Goal: Obtain resource: Obtain resource

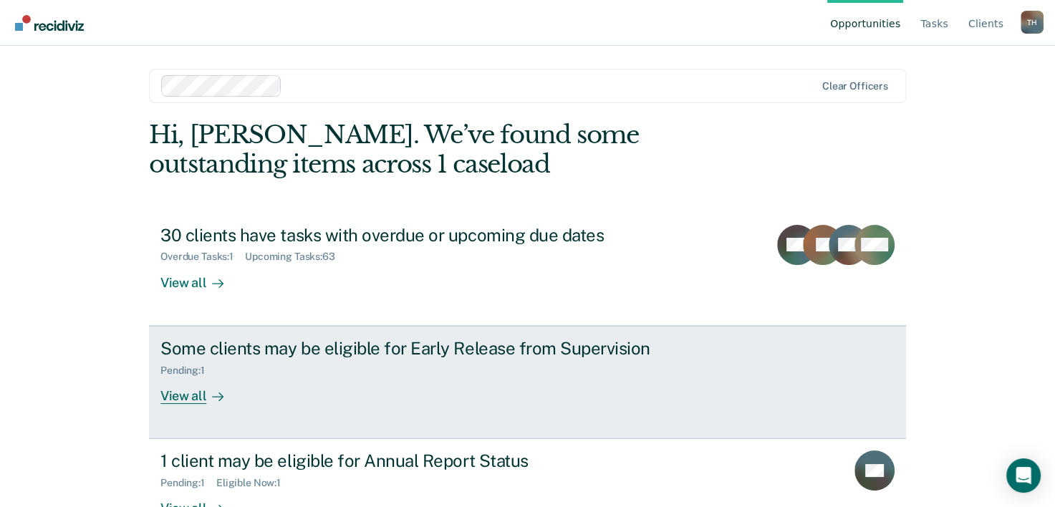
click at [182, 393] on div "View all" at bounding box center [200, 390] width 80 height 28
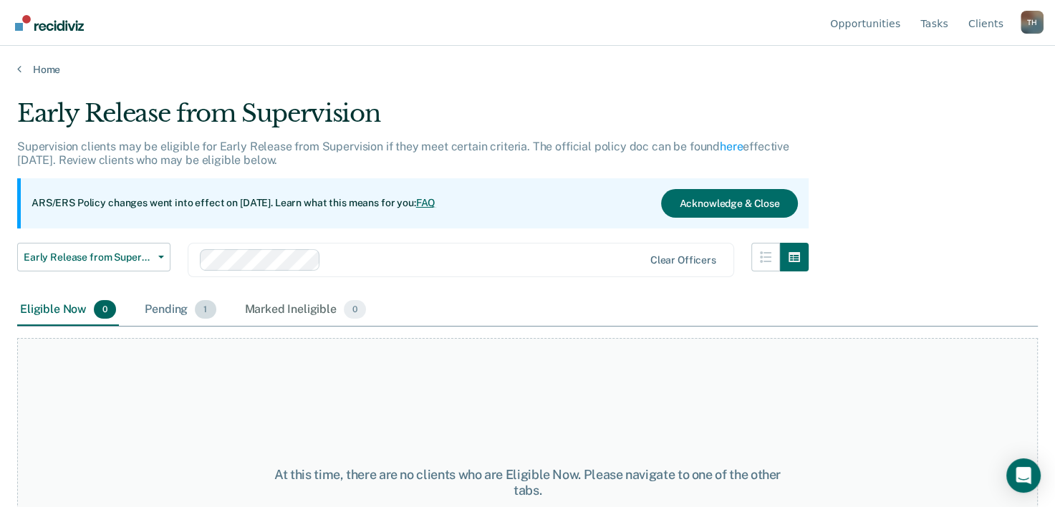
click at [175, 310] on div "Pending 1" at bounding box center [180, 310] width 77 height 32
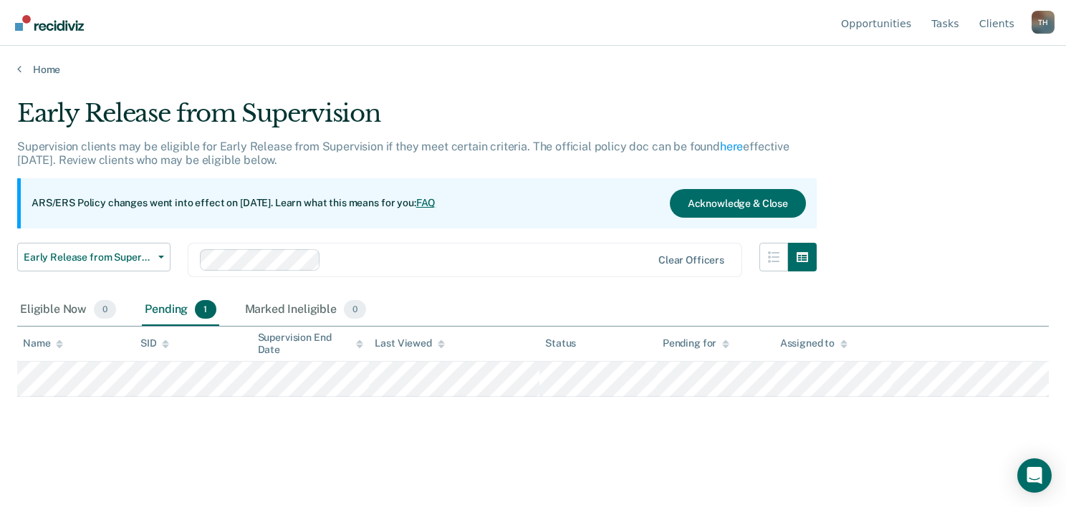
click at [198, 311] on span "1" at bounding box center [205, 309] width 21 height 19
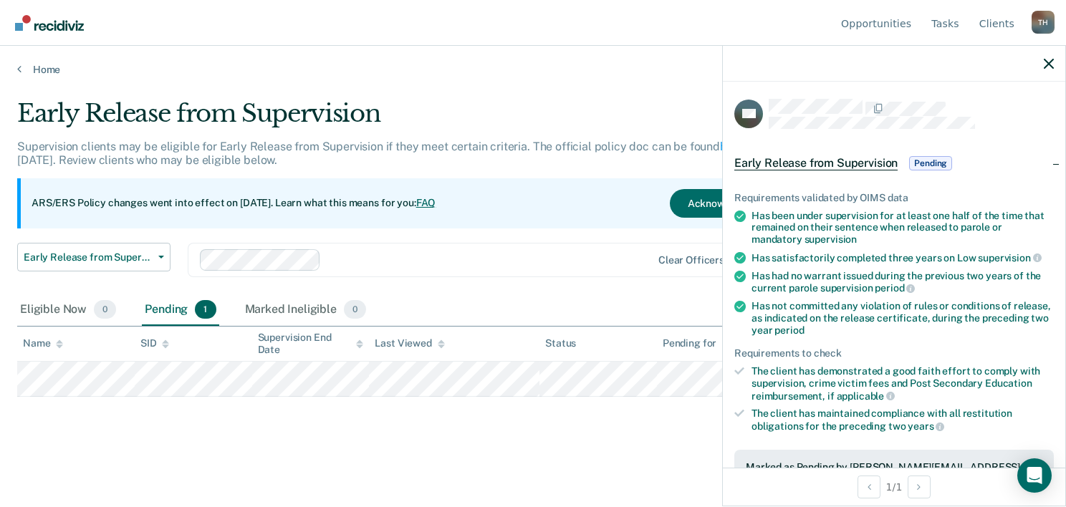
click at [510, 291] on div "Early Release from Supervision Early Release from Supervision Annual Report Sta…" at bounding box center [417, 269] width 800 height 52
click at [1049, 59] on icon "button" at bounding box center [1049, 64] width 10 height 10
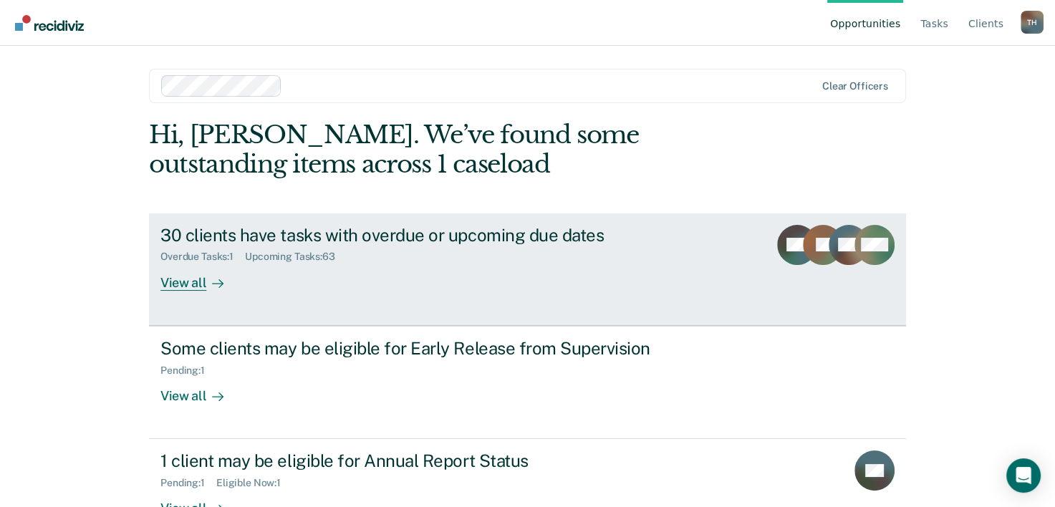
scroll to position [44, 0]
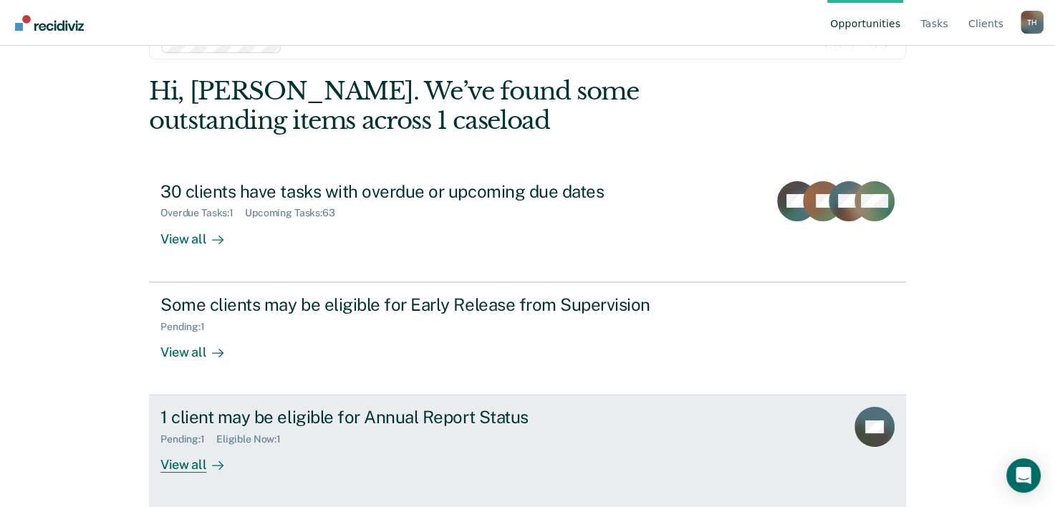
click at [175, 466] on div "View all" at bounding box center [200, 460] width 80 height 28
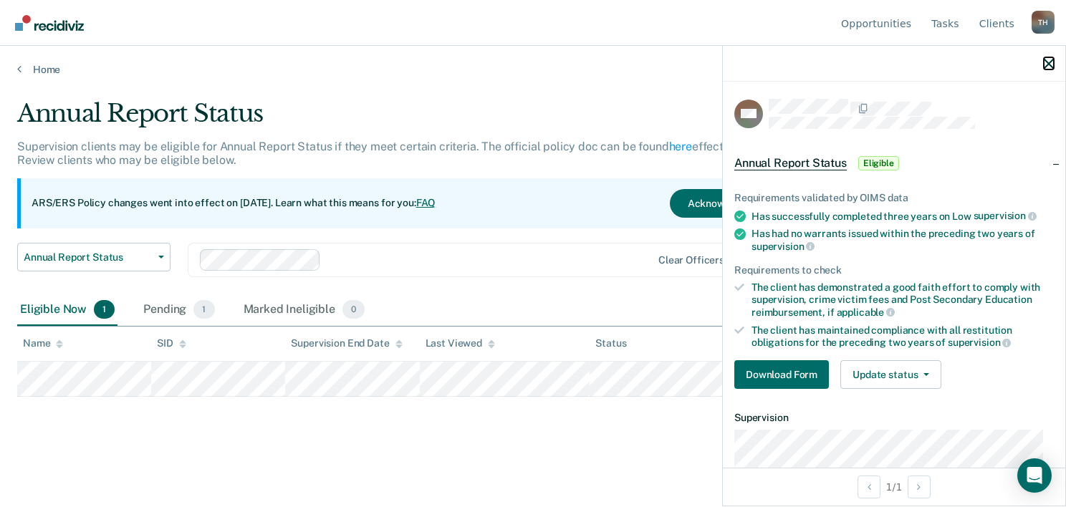
click at [1049, 64] on icon "button" at bounding box center [1049, 64] width 10 height 10
click at [1049, 64] on div at bounding box center [894, 64] width 342 height 36
click at [616, 86] on main "Annual Report Status Supervision clients may be eligible for Annual Report Stat…" at bounding box center [533, 289] width 1066 height 427
click at [787, 377] on button "Download Form" at bounding box center [781, 374] width 95 height 29
click at [1044, 64] on icon "button" at bounding box center [1049, 64] width 10 height 10
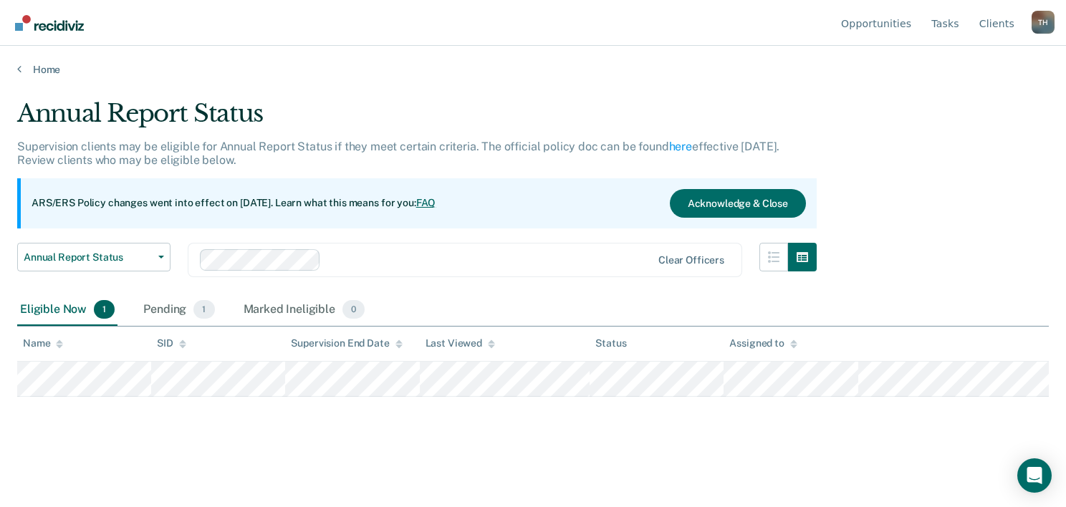
click at [68, 310] on div "Eligible Now 1" at bounding box center [67, 310] width 100 height 32
click at [171, 311] on div "Pending 1" at bounding box center [178, 310] width 77 height 32
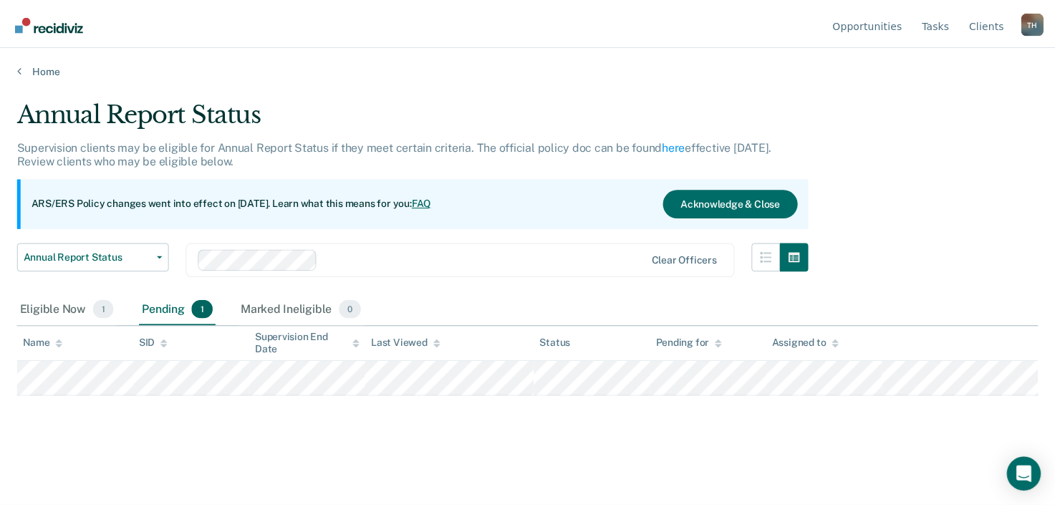
scroll to position [44, 0]
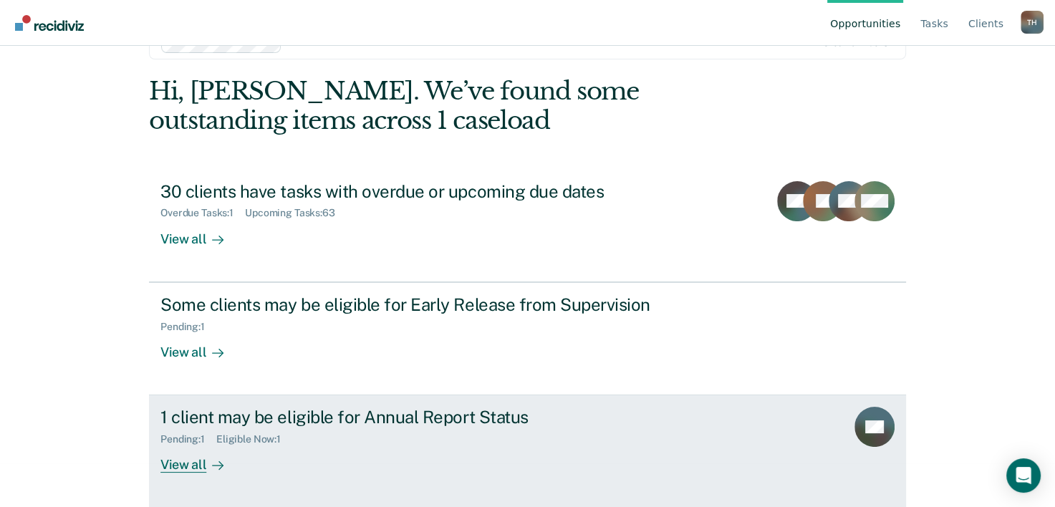
click at [234, 437] on div "Eligible Now : 1" at bounding box center [254, 439] width 76 height 12
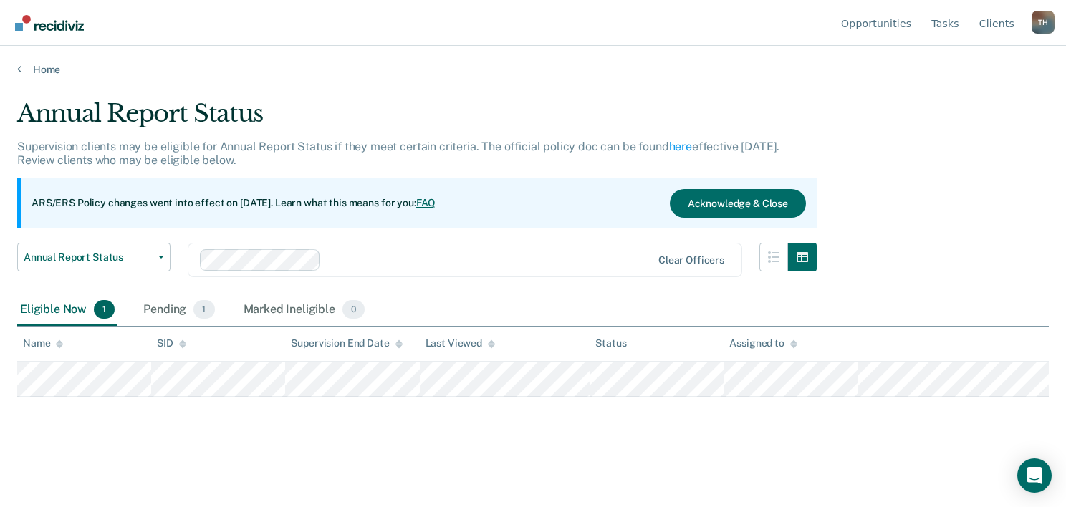
click at [105, 312] on span "1" at bounding box center [104, 309] width 21 height 19
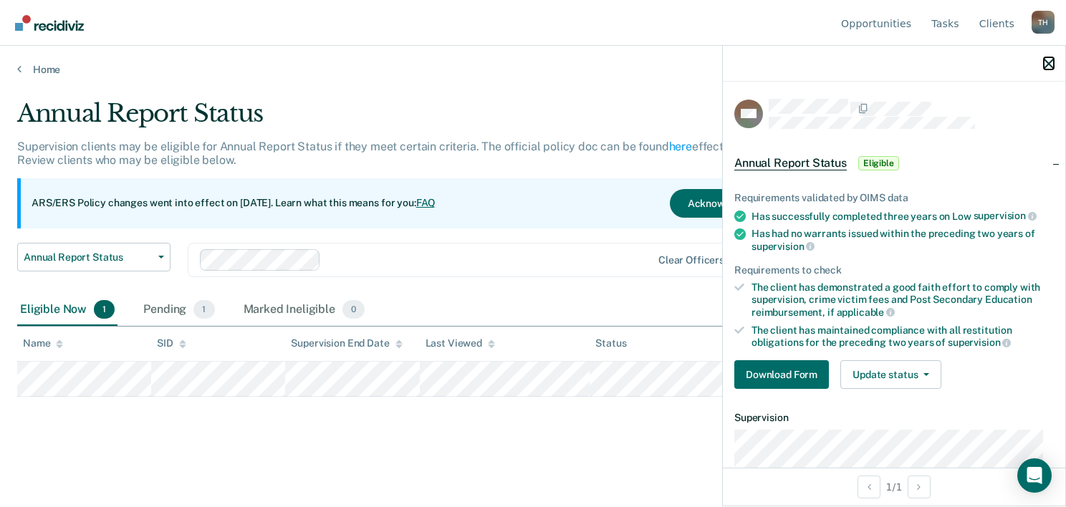
click at [1047, 63] on icon "button" at bounding box center [1049, 64] width 10 height 10
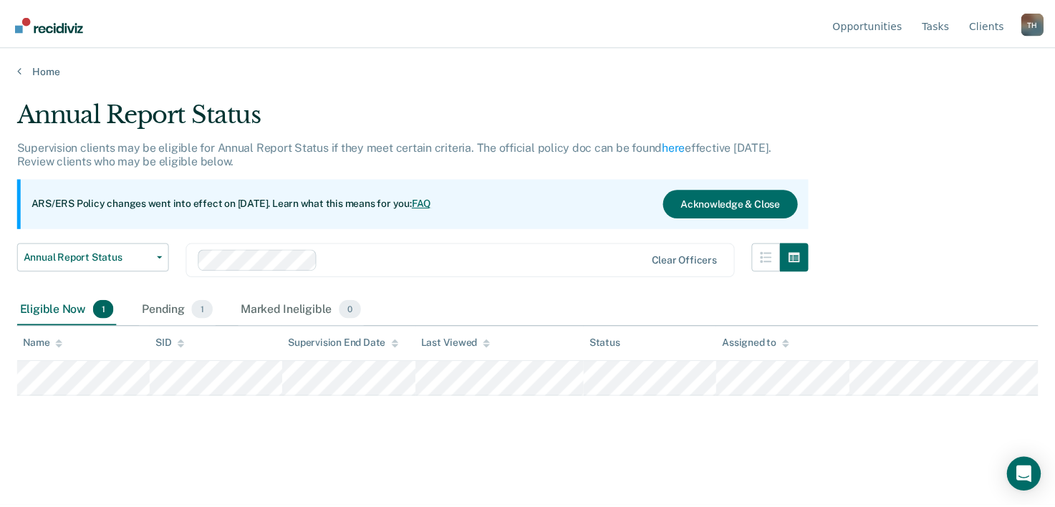
scroll to position [44, 0]
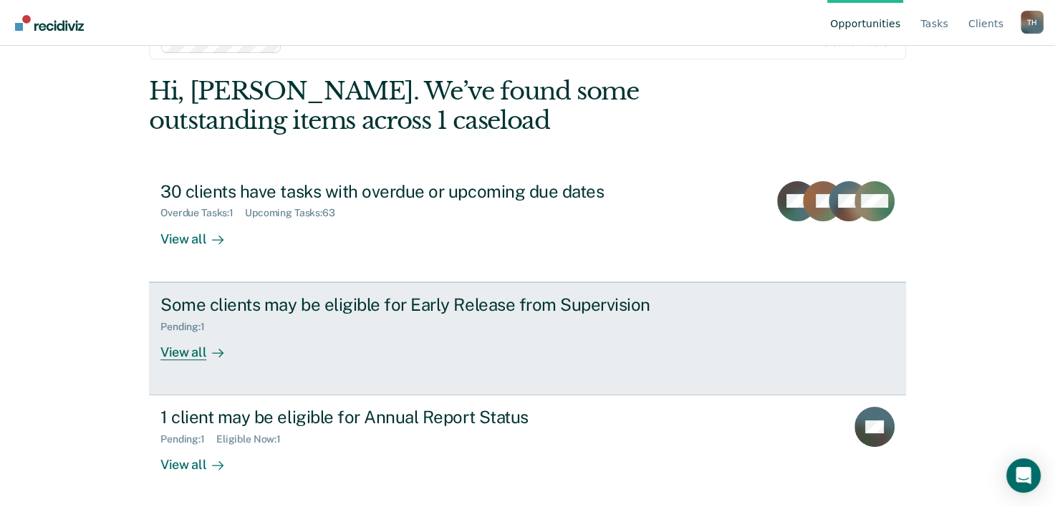
click at [188, 352] on div "View all" at bounding box center [200, 346] width 80 height 28
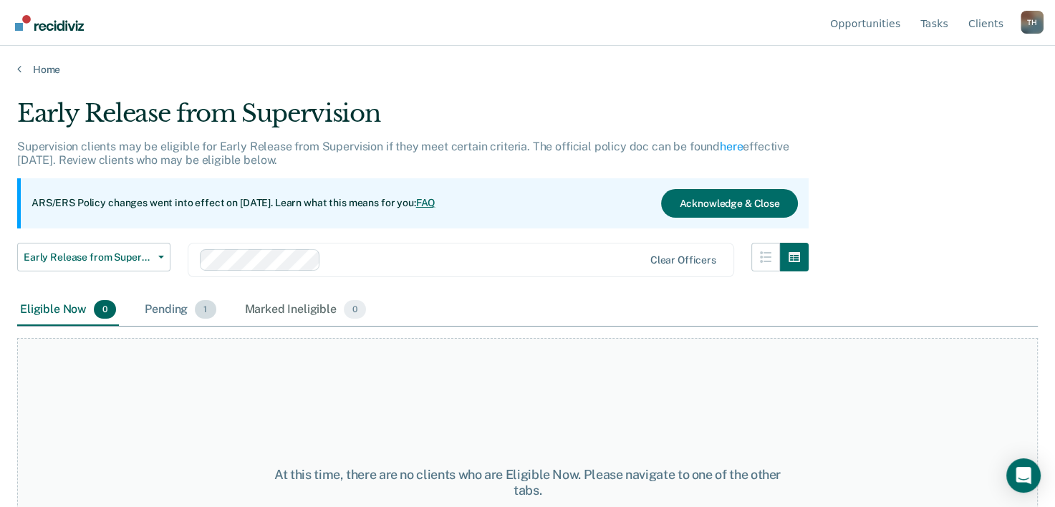
click at [171, 311] on div "Pending 1" at bounding box center [180, 310] width 77 height 32
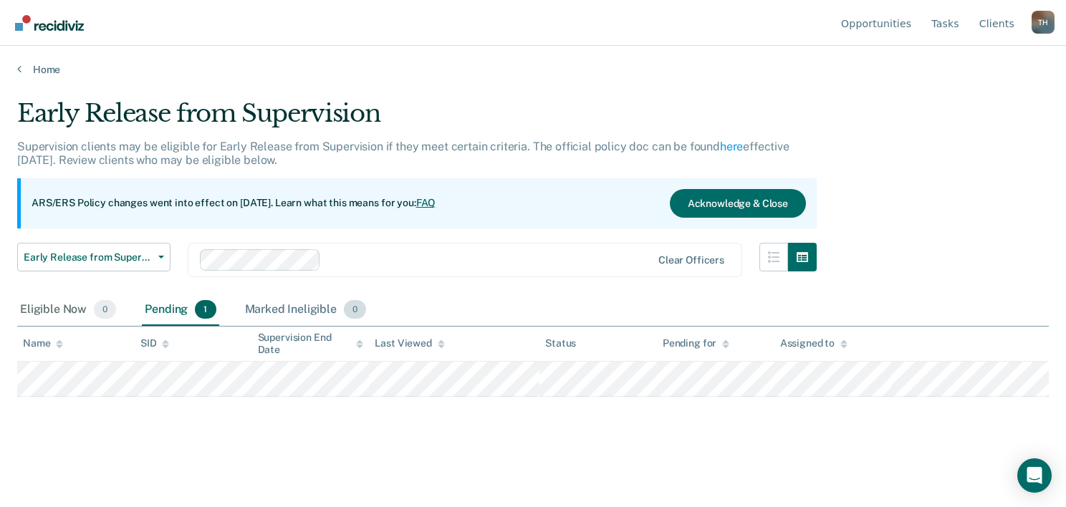
click at [347, 307] on span "0" at bounding box center [355, 309] width 22 height 19
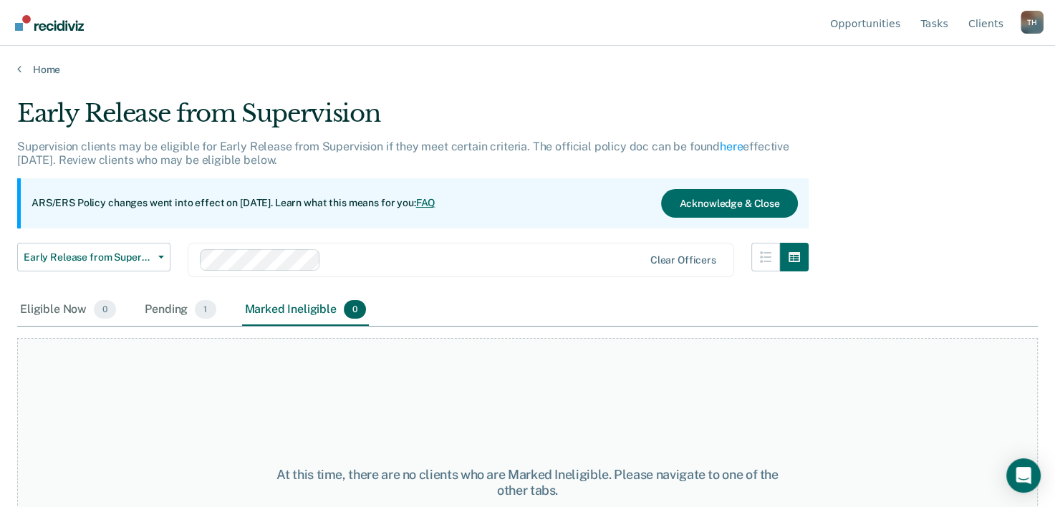
click at [315, 310] on div "Marked Ineligible 0" at bounding box center [306, 310] width 128 height 32
click at [175, 310] on div "Pending 1" at bounding box center [180, 310] width 77 height 32
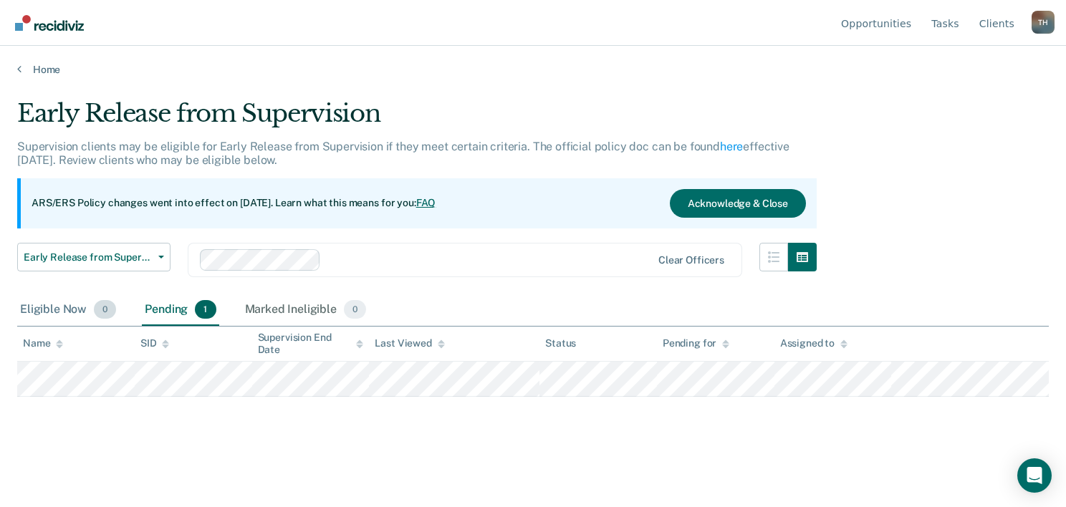
click at [56, 312] on div "Eligible Now 0" at bounding box center [68, 310] width 102 height 32
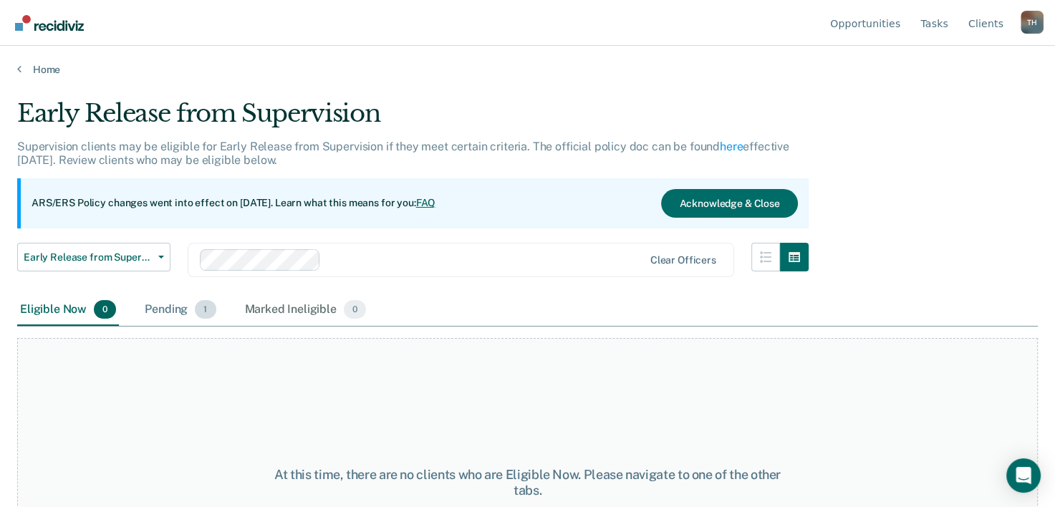
click at [166, 310] on div "Pending 1" at bounding box center [180, 310] width 77 height 32
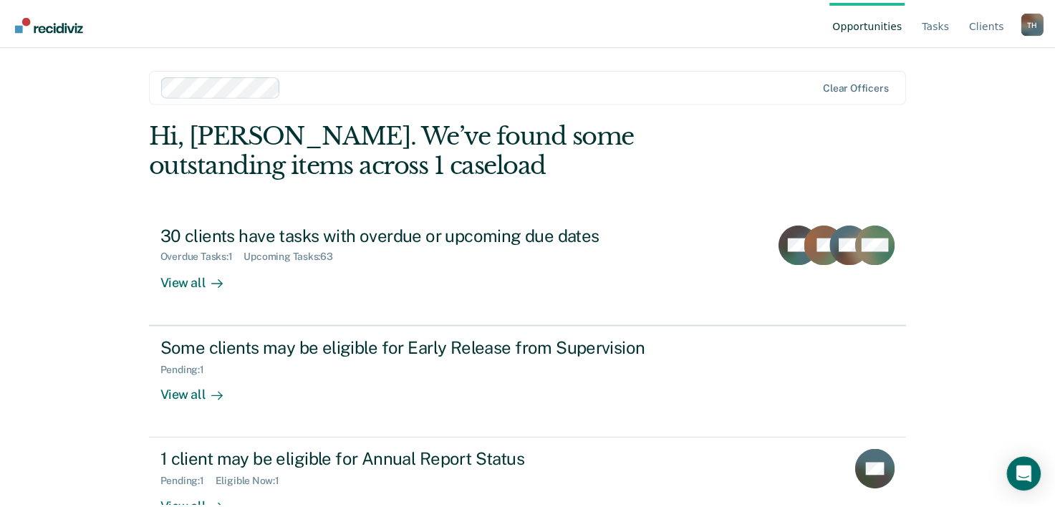
scroll to position [44, 0]
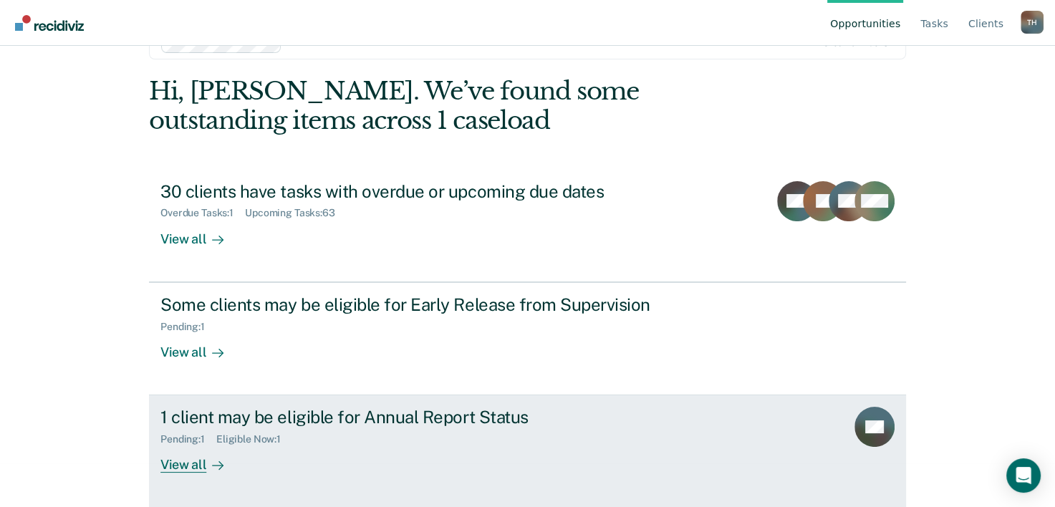
click at [179, 461] on div "View all" at bounding box center [200, 460] width 80 height 28
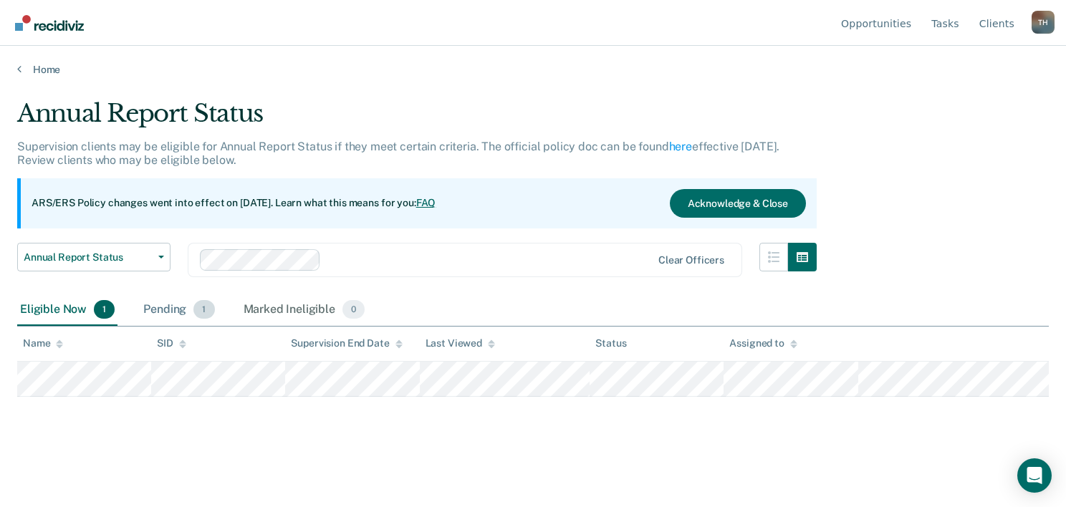
click at [166, 306] on div "Pending 1" at bounding box center [178, 310] width 77 height 32
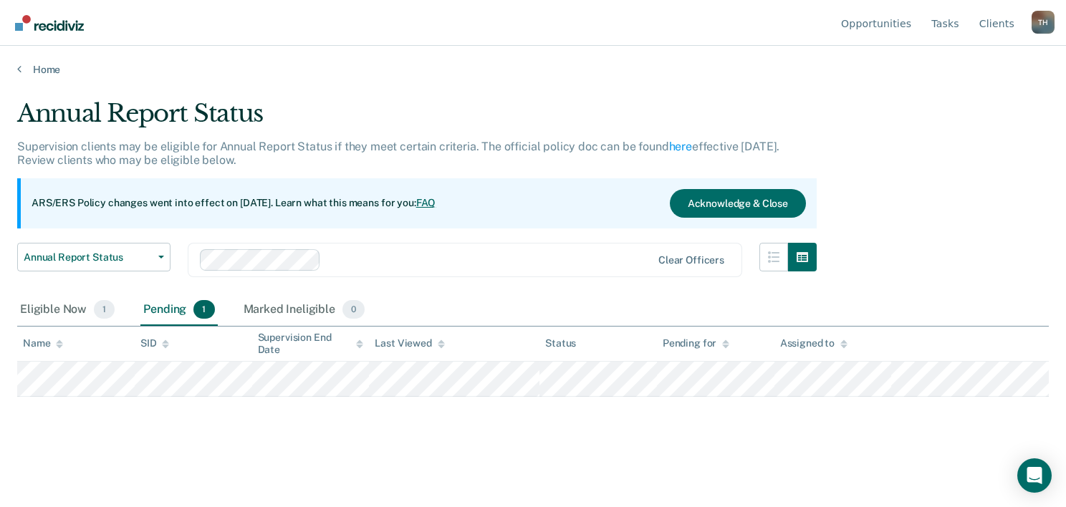
click at [195, 306] on span "1" at bounding box center [203, 309] width 21 height 19
click at [67, 305] on div "Eligible Now 1" at bounding box center [67, 310] width 100 height 32
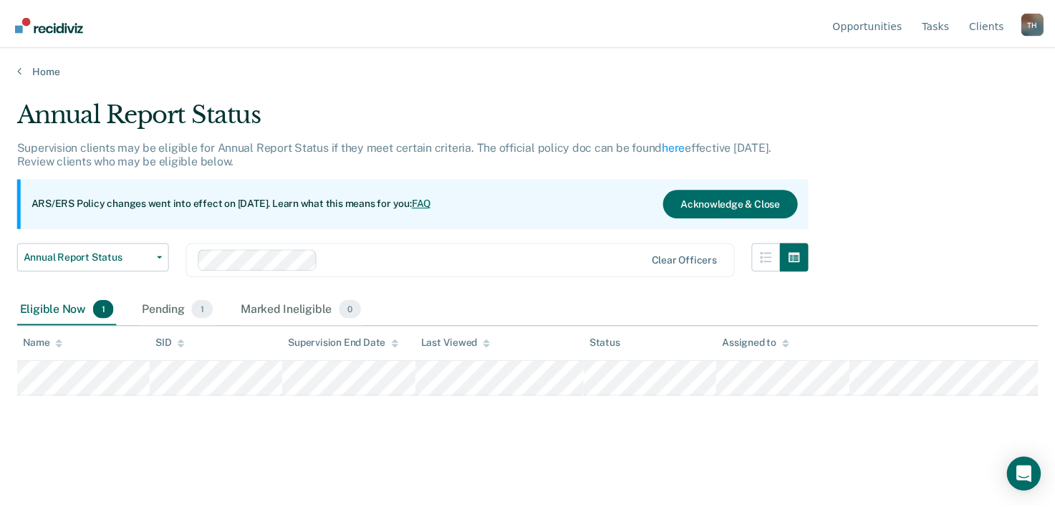
scroll to position [44, 0]
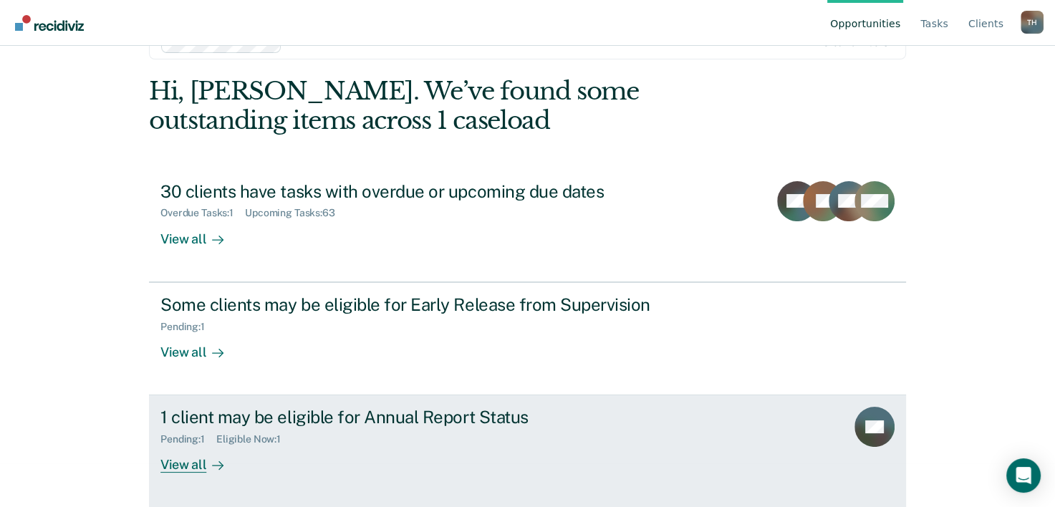
click at [181, 460] on div "View all" at bounding box center [200, 460] width 80 height 28
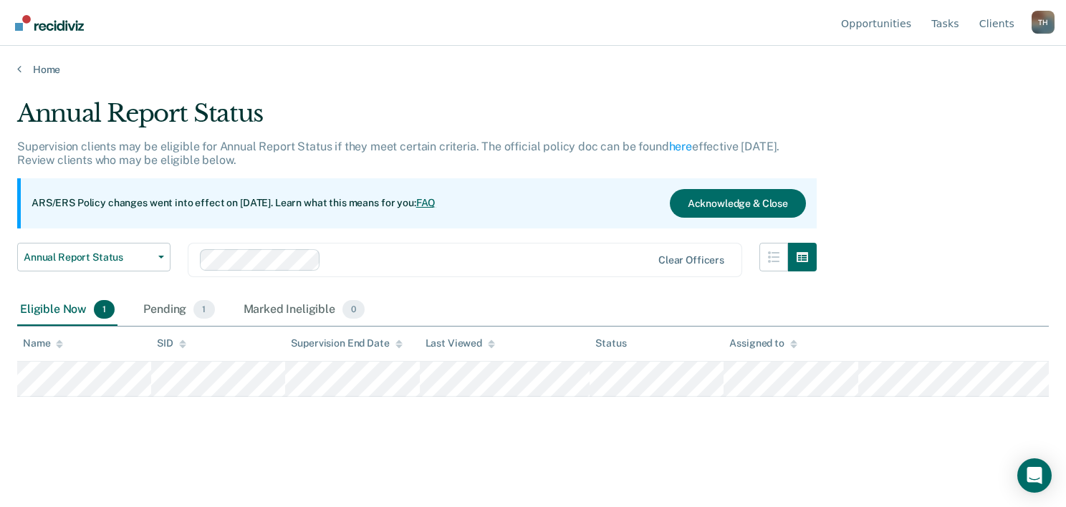
click at [68, 311] on div "Eligible Now 1" at bounding box center [67, 310] width 100 height 32
click at [100, 307] on span "1" at bounding box center [104, 309] width 21 height 19
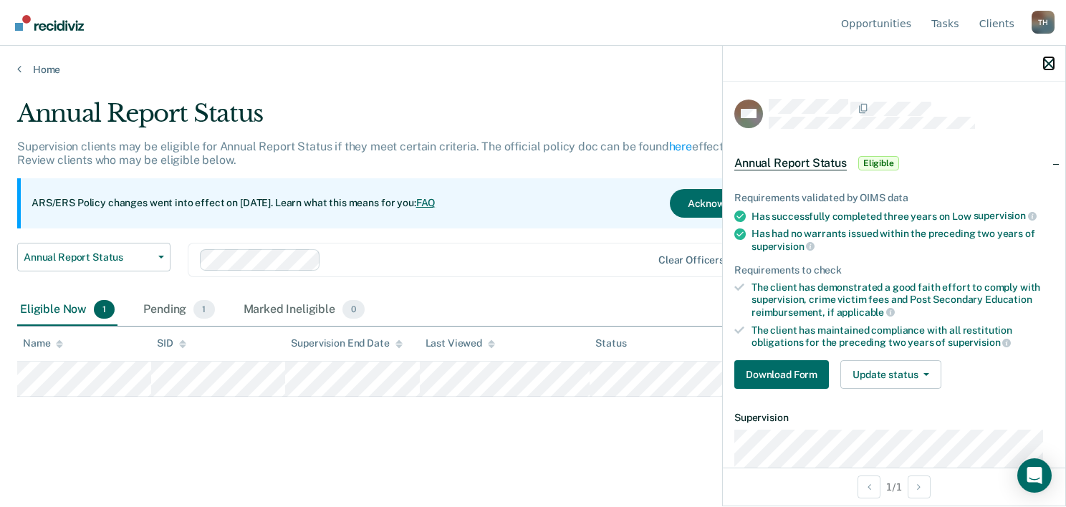
click at [1049, 63] on icon "button" at bounding box center [1049, 64] width 10 height 10
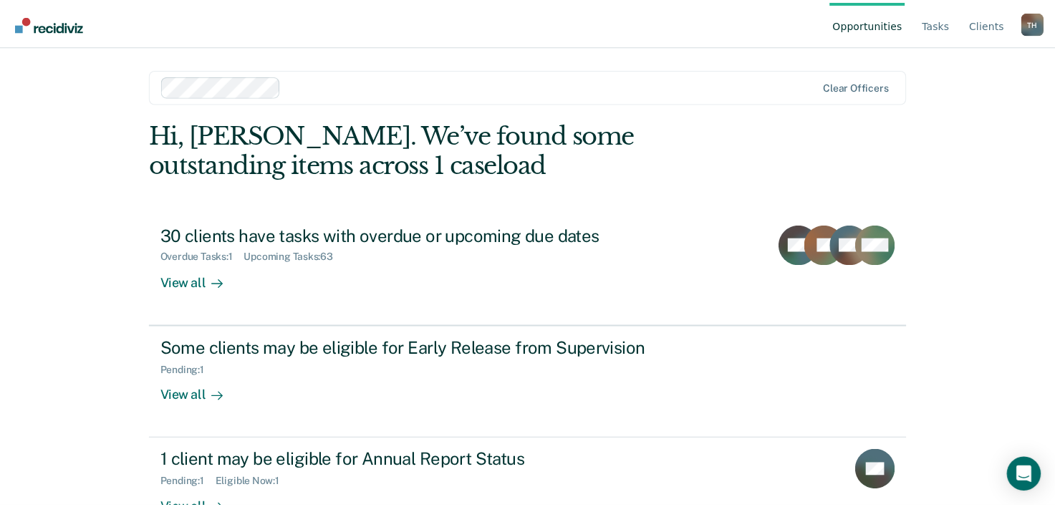
scroll to position [44, 0]
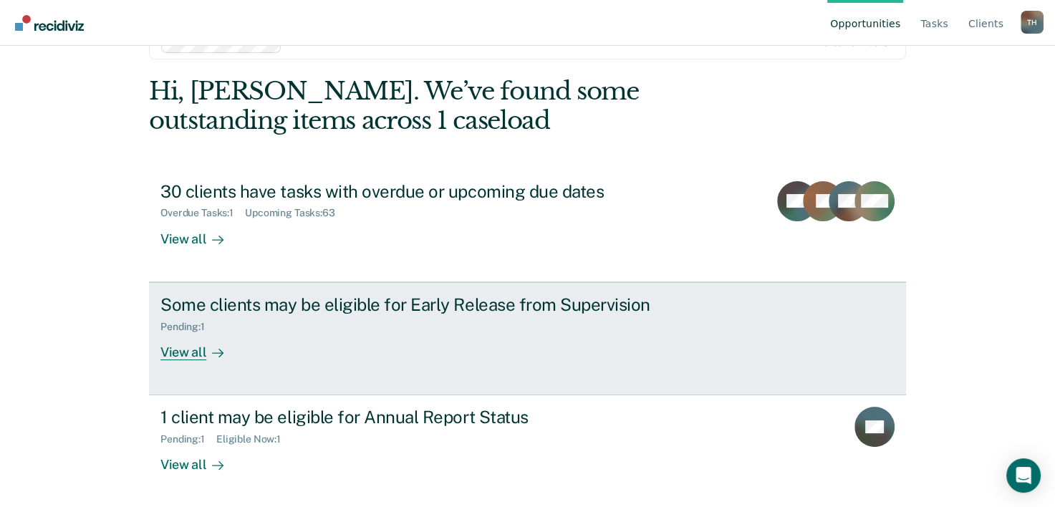
click at [183, 351] on div "View all" at bounding box center [200, 346] width 80 height 28
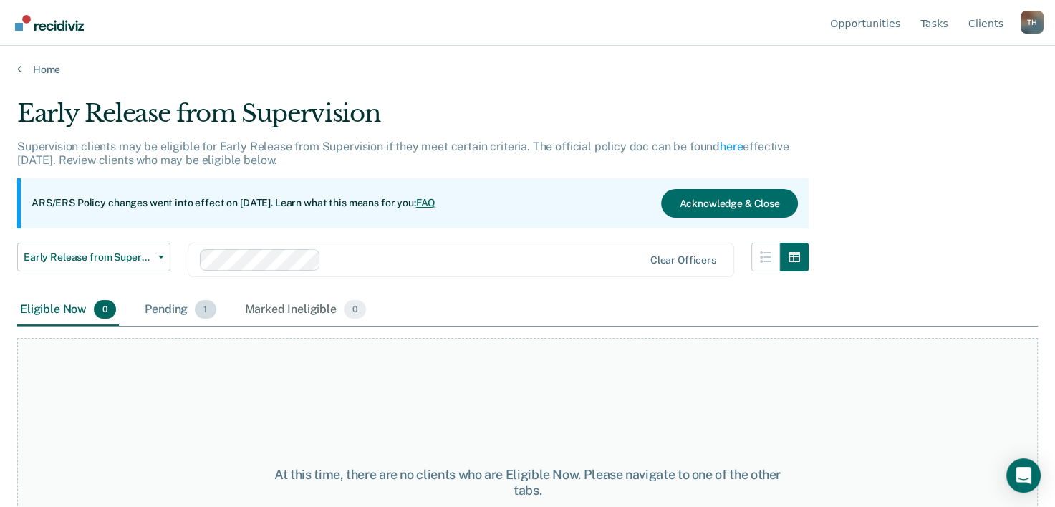
click at [178, 307] on div "Pending 1" at bounding box center [180, 310] width 77 height 32
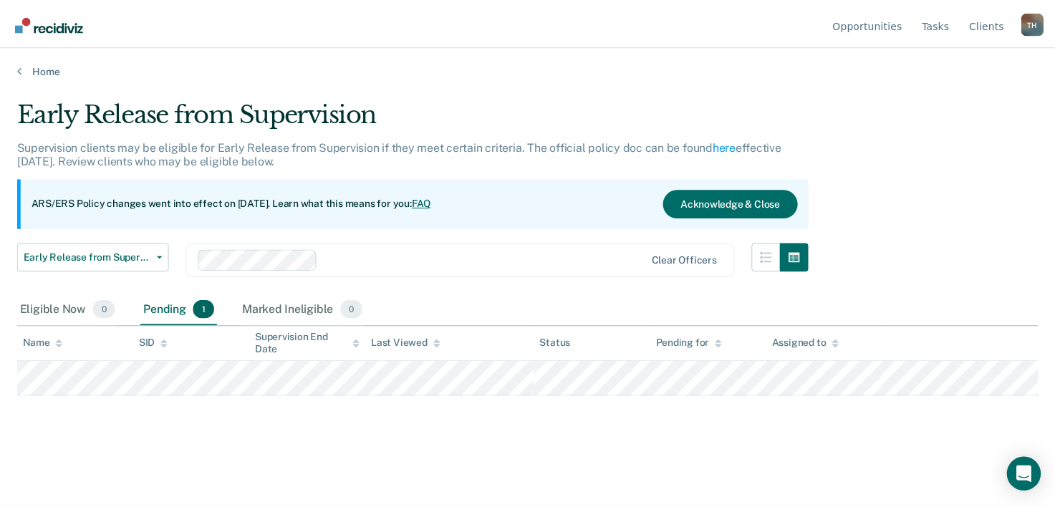
scroll to position [44, 0]
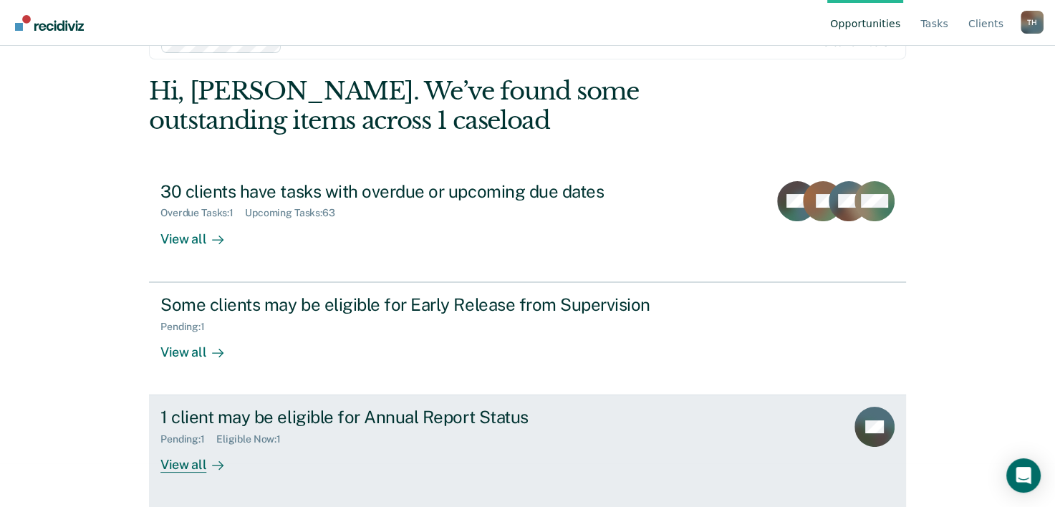
click at [189, 464] on div "View all" at bounding box center [200, 460] width 80 height 28
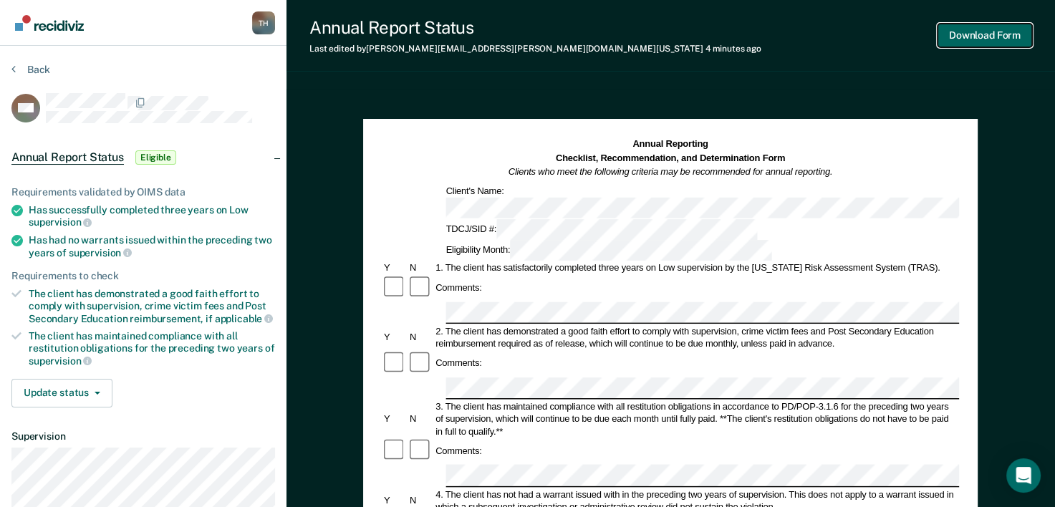
click at [960, 34] on button "Download Form" at bounding box center [985, 36] width 95 height 24
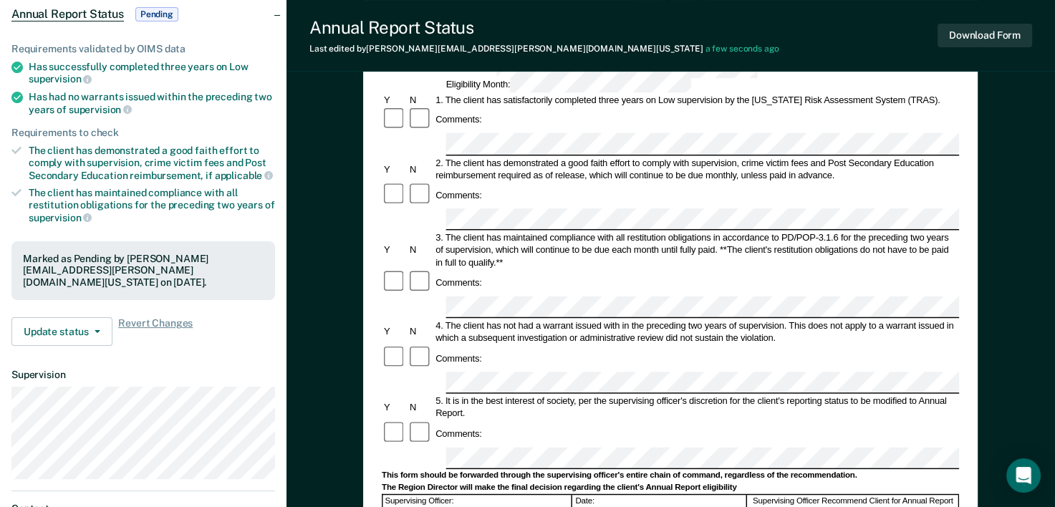
scroll to position [215, 0]
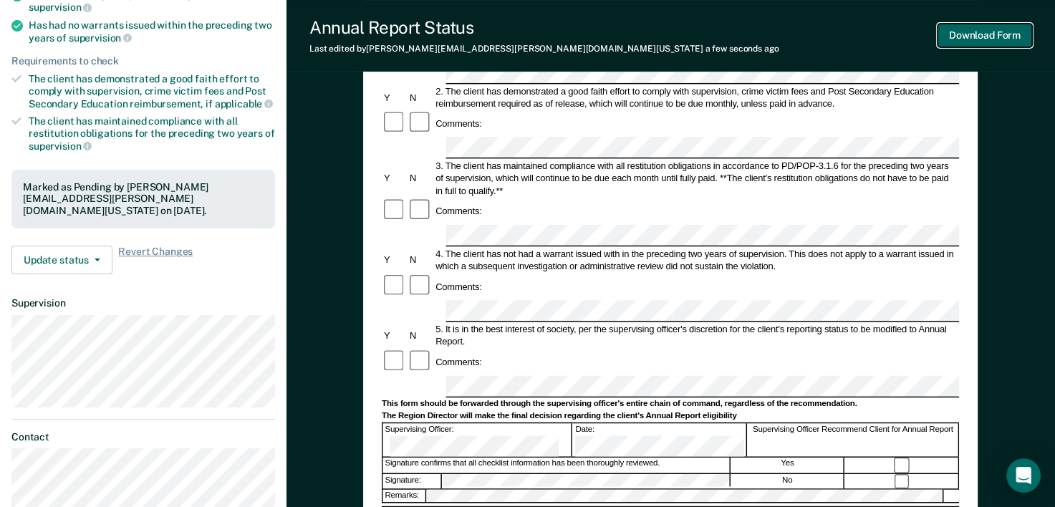
click at [974, 38] on button "Download Form" at bounding box center [985, 36] width 95 height 24
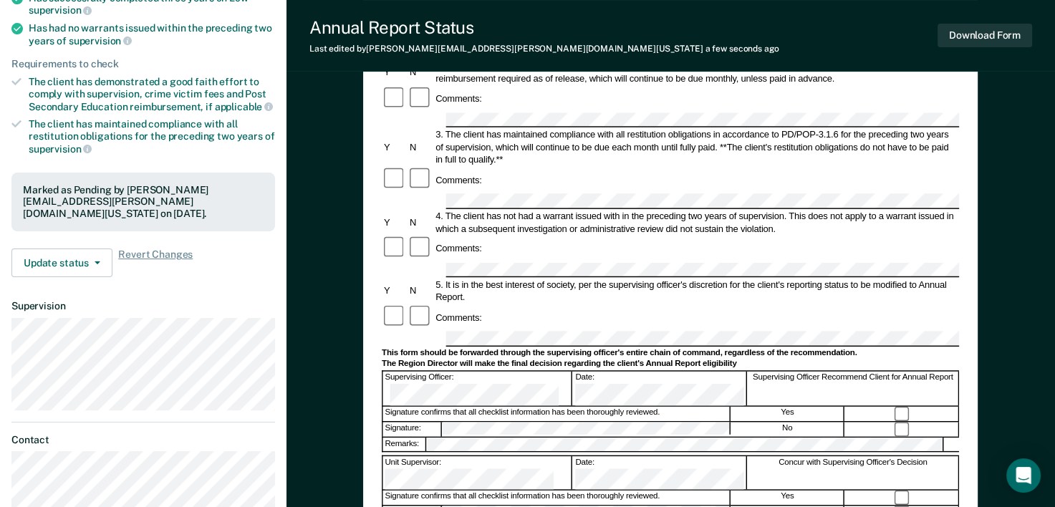
scroll to position [358, 0]
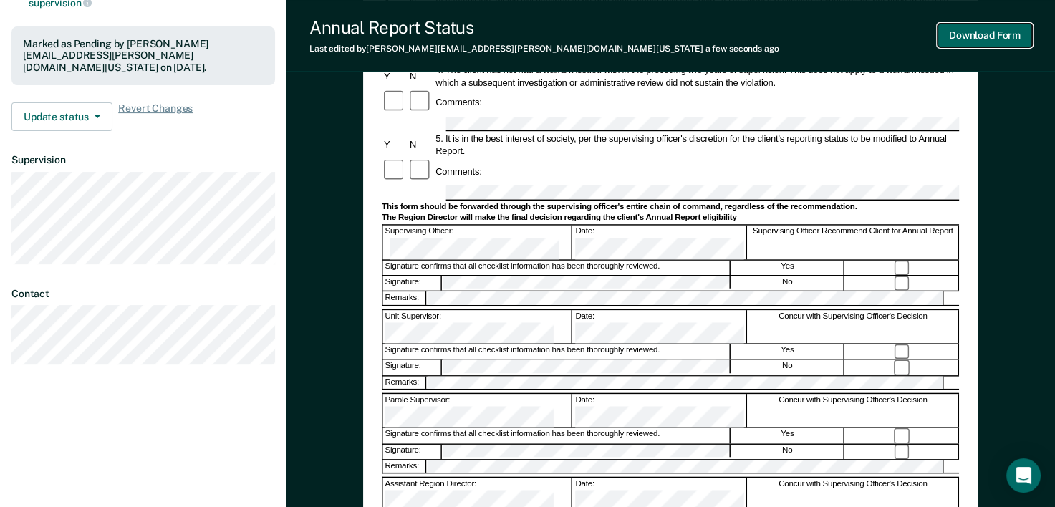
click at [974, 36] on button "Download Form" at bounding box center [985, 36] width 95 height 24
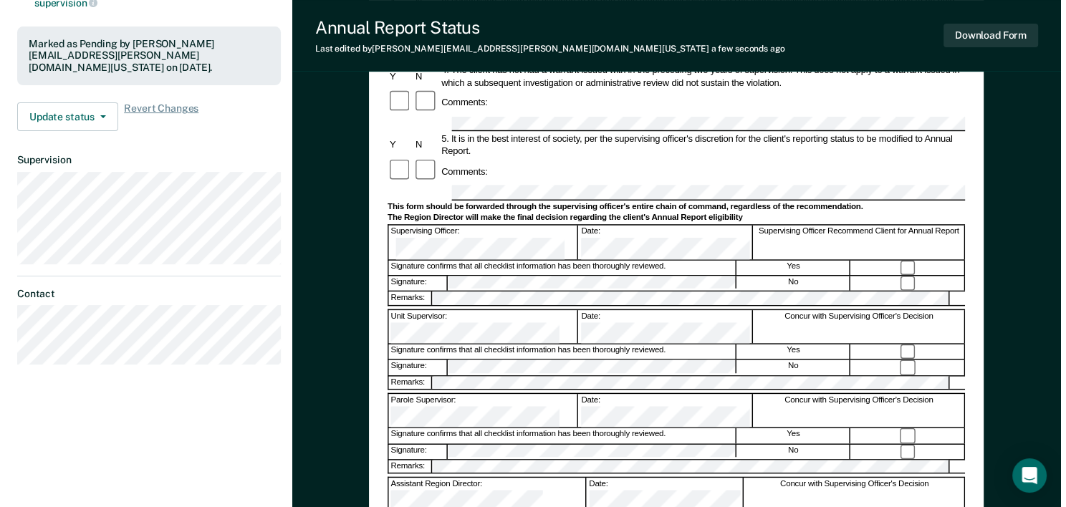
scroll to position [0, 0]
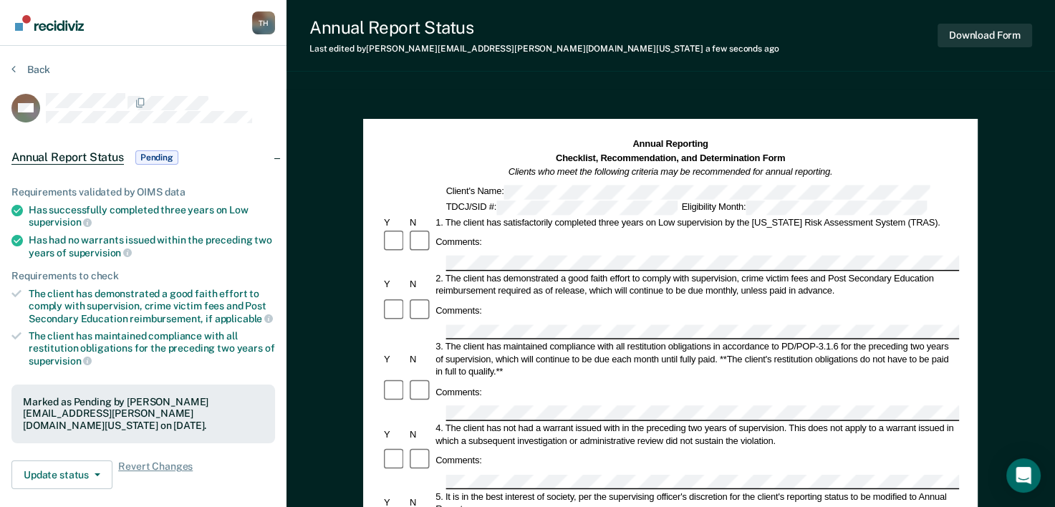
click at [246, 79] on div "Back" at bounding box center [143, 78] width 264 height 30
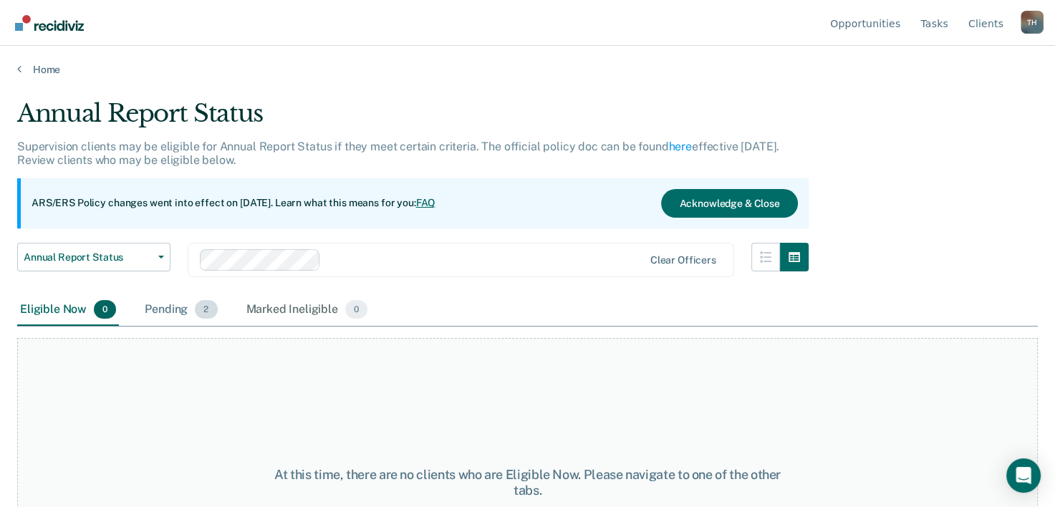
click at [160, 305] on div "Pending 2" at bounding box center [181, 310] width 78 height 32
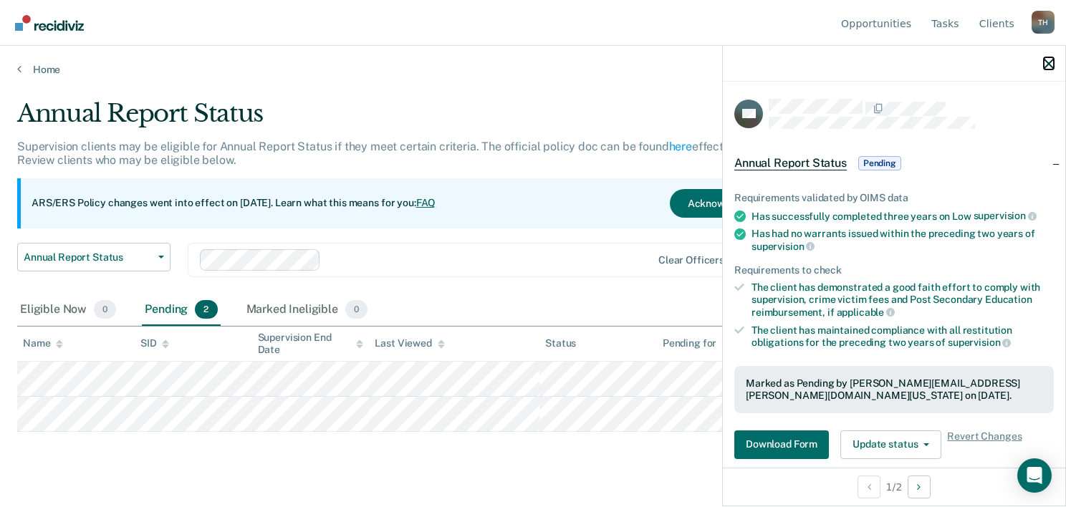
click at [1051, 66] on icon "button" at bounding box center [1049, 64] width 10 height 10
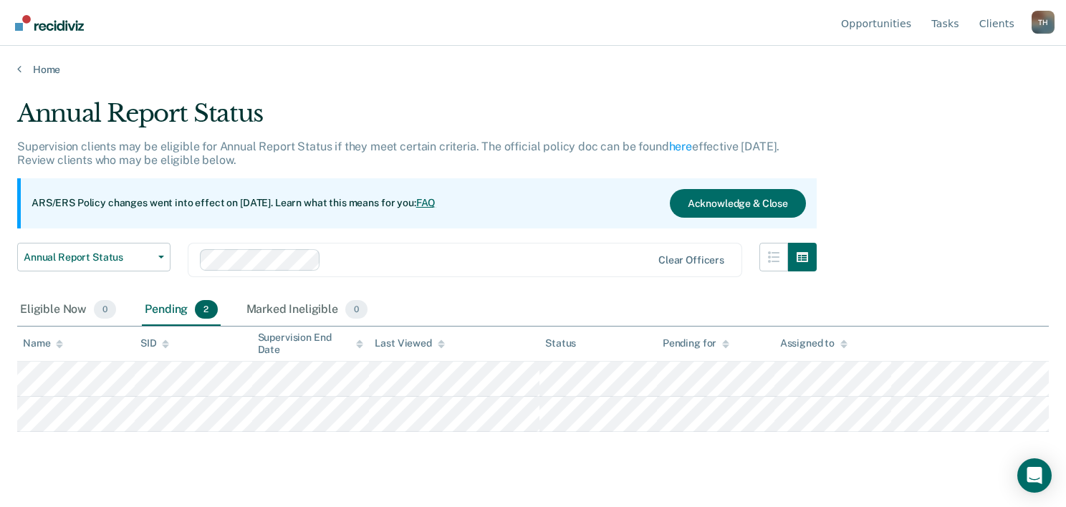
click at [209, 313] on span "2" at bounding box center [206, 309] width 22 height 19
